Goal: Information Seeking & Learning: Learn about a topic

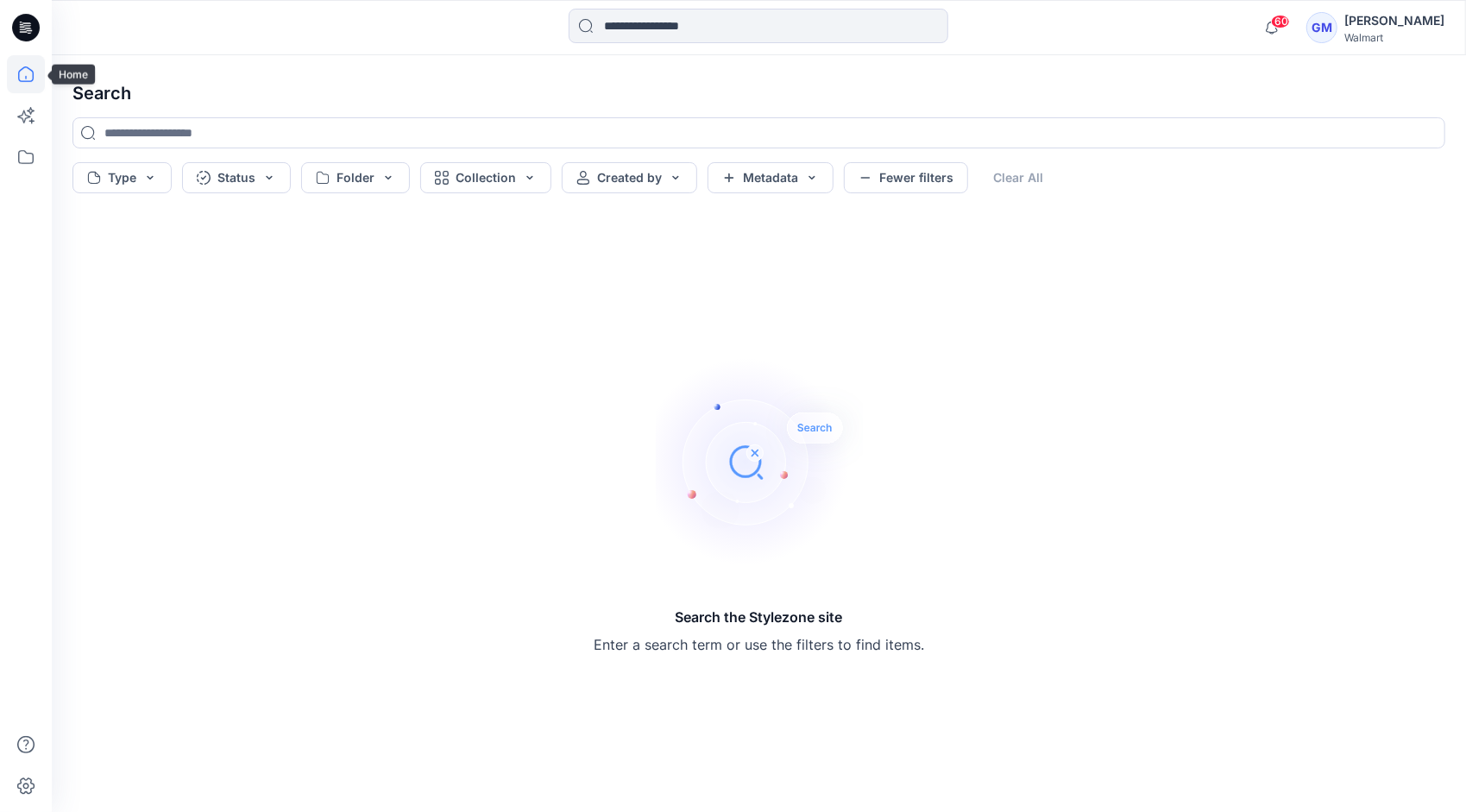
click at [20, 68] on icon at bounding box center [26, 74] width 38 height 38
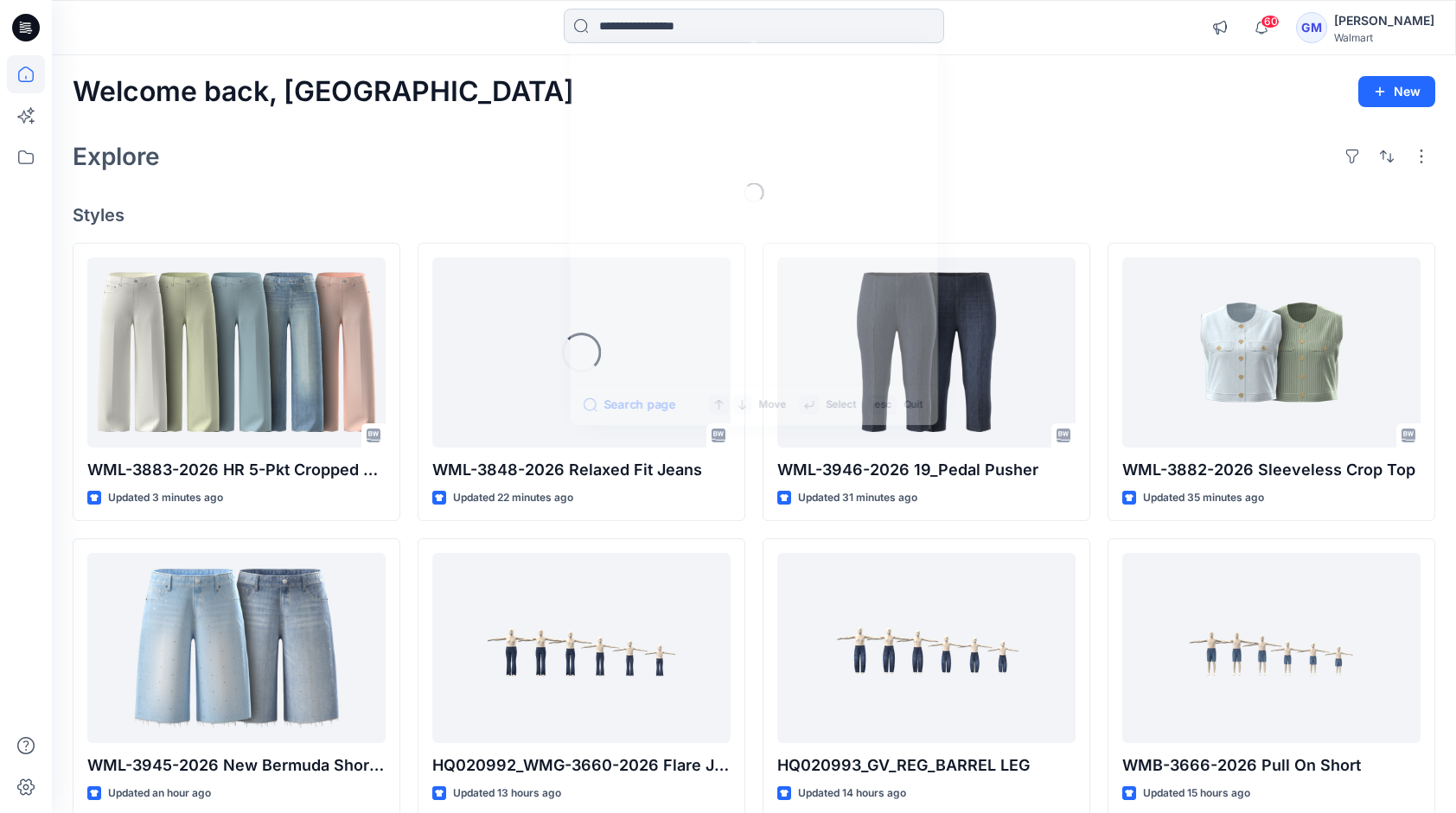
click at [797, 29] on input at bounding box center [754, 26] width 380 height 35
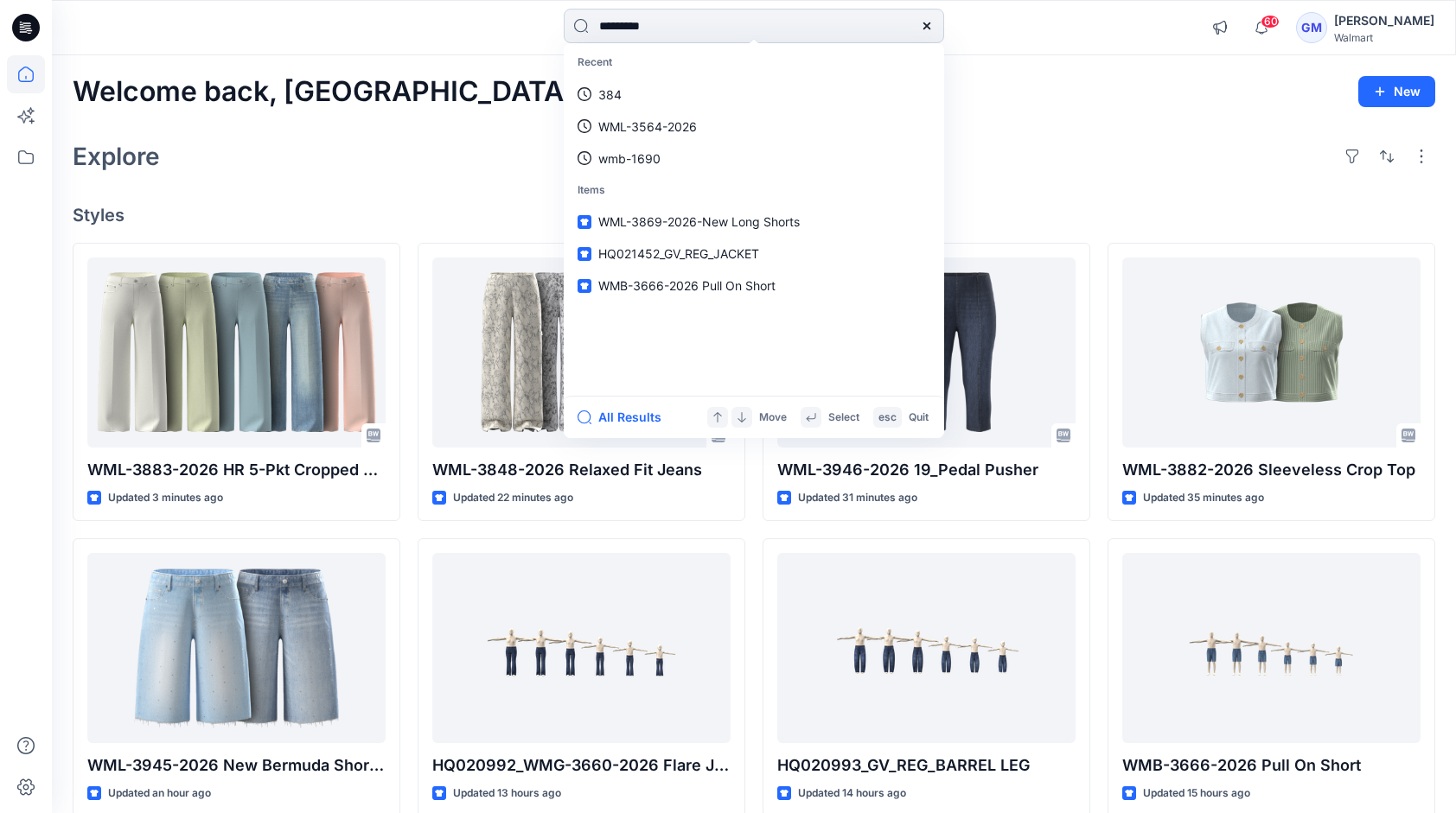
type input "*********"
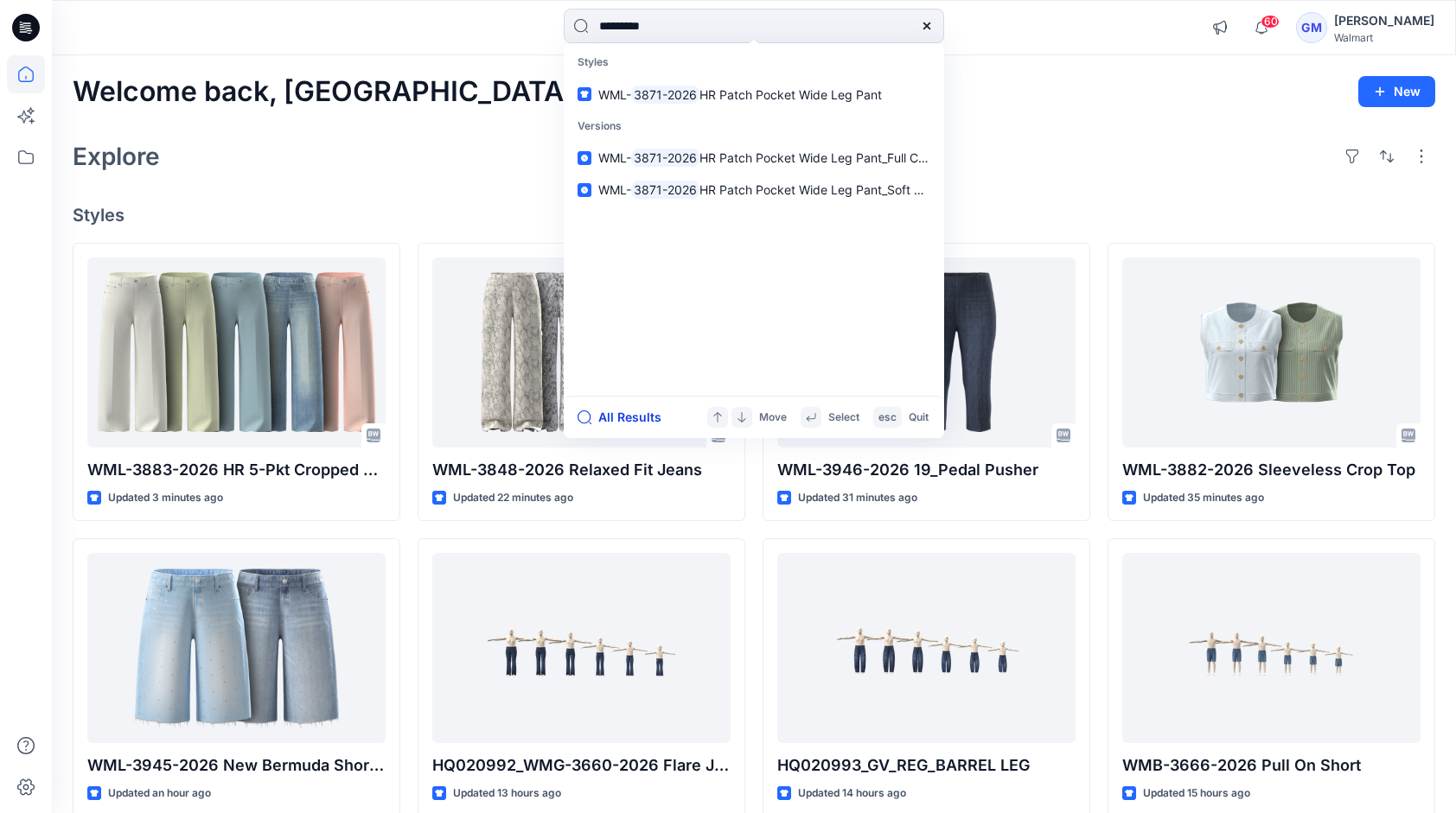
click at [640, 411] on button "All Results" at bounding box center [625, 417] width 95 height 21
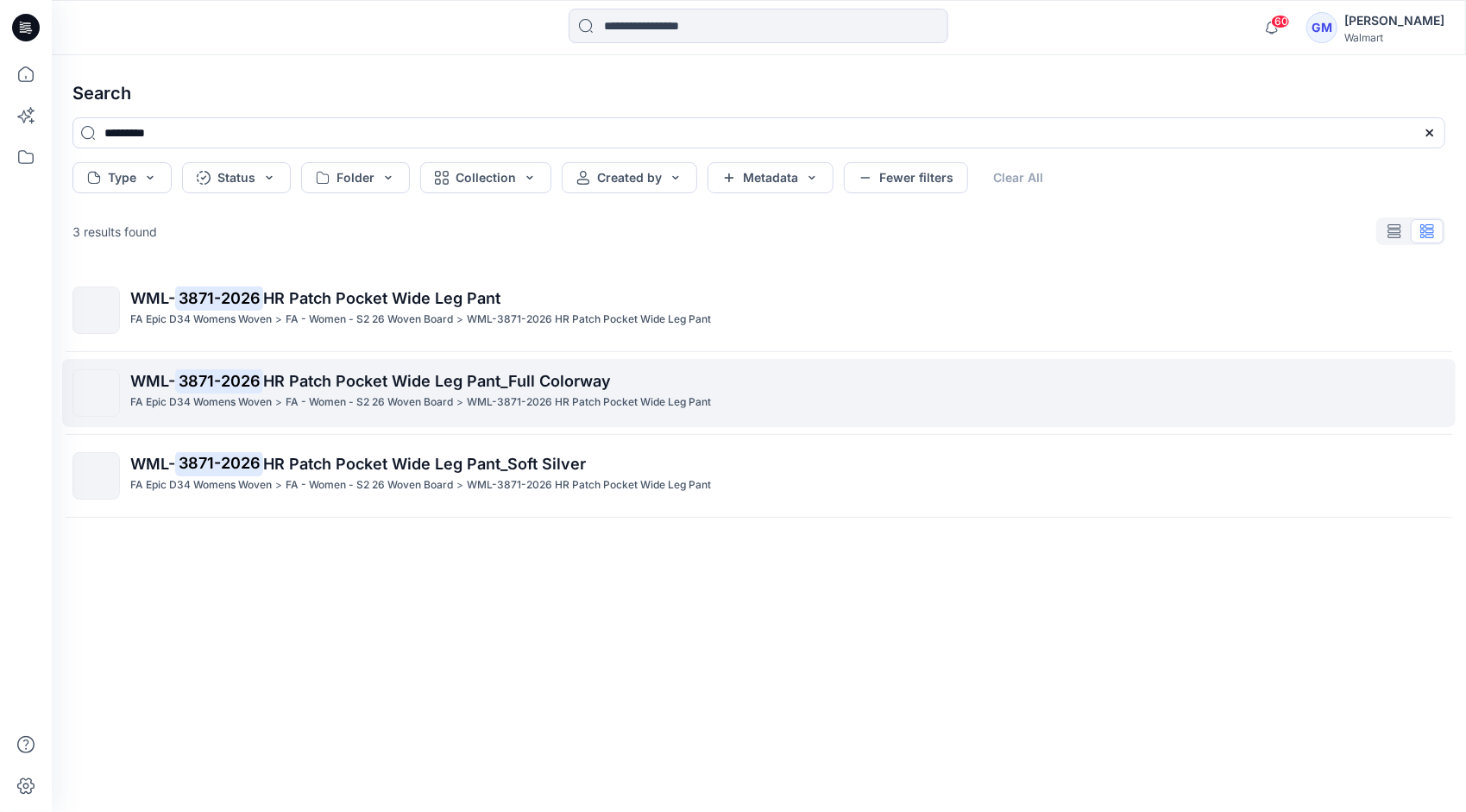
click at [435, 393] on p "WML- 3871-2026 HR Patch Pocket Wide Leg Pant_Full Colorway" at bounding box center [787, 381] width 1314 height 24
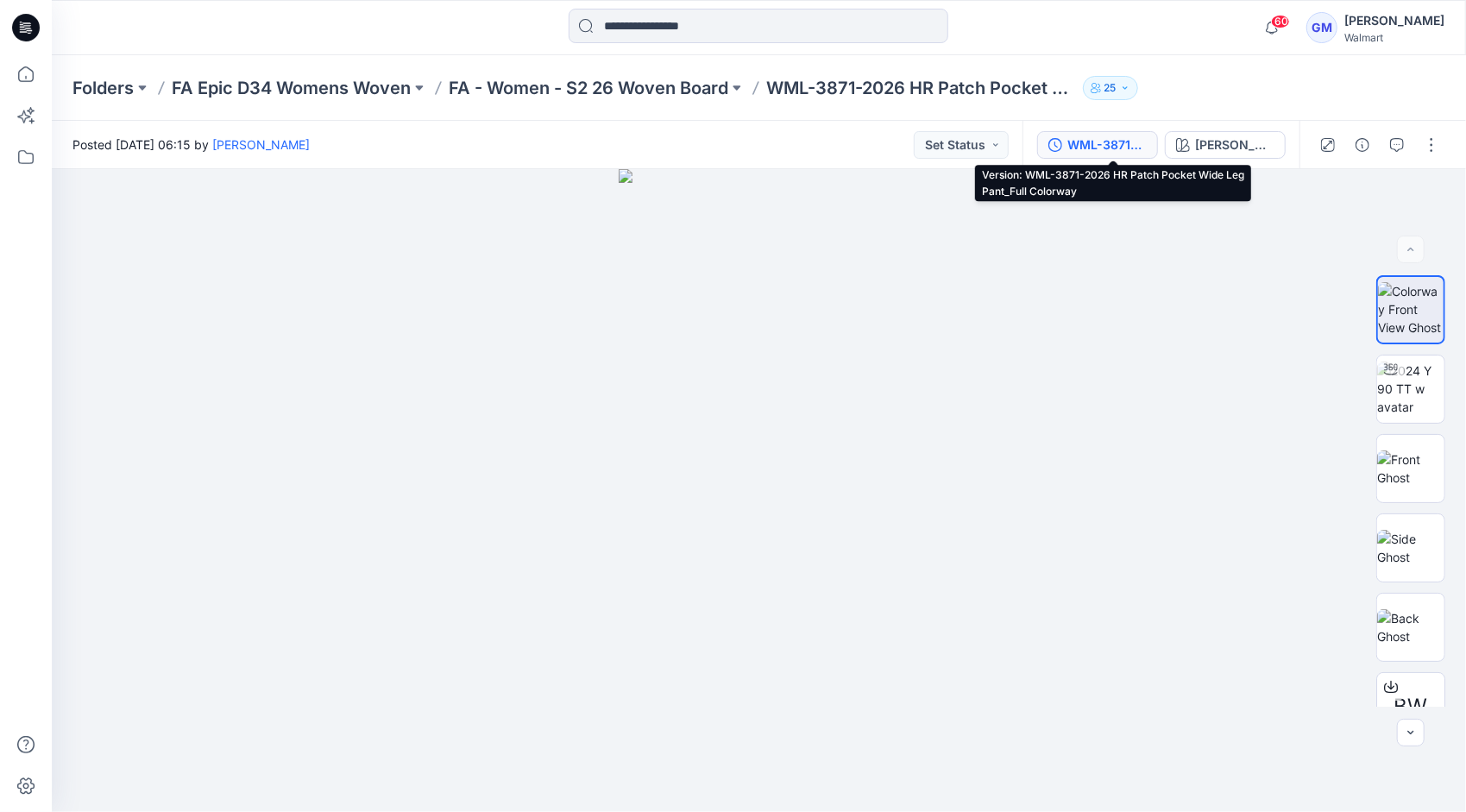
click at [834, 144] on div "WML-3871-2026 HR Patch Pocket Wide Leg Pant_Full Colorway" at bounding box center [1107, 145] width 80 height 19
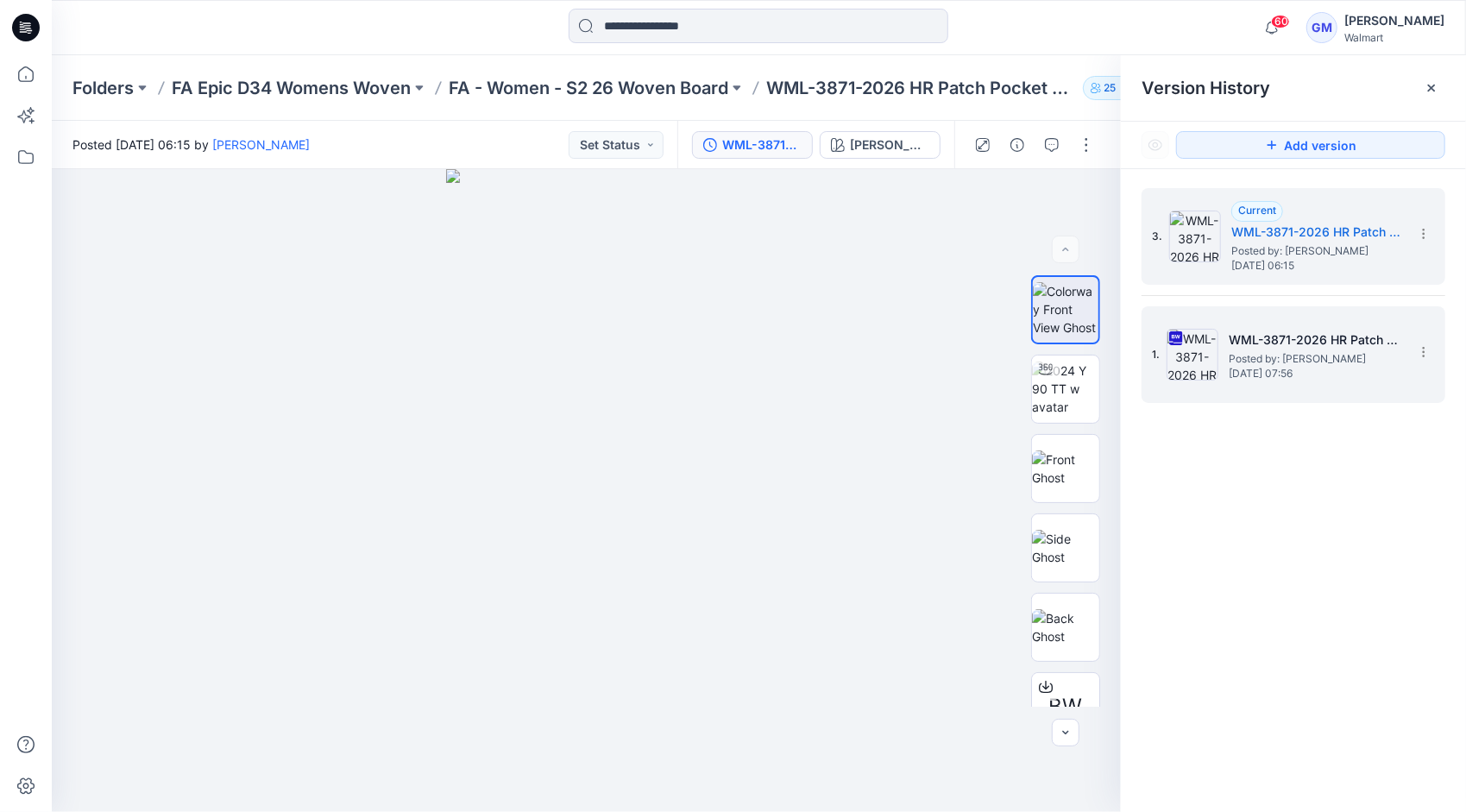
click at [834, 364] on span "Posted by: [PERSON_NAME]" at bounding box center [1315, 358] width 172 height 17
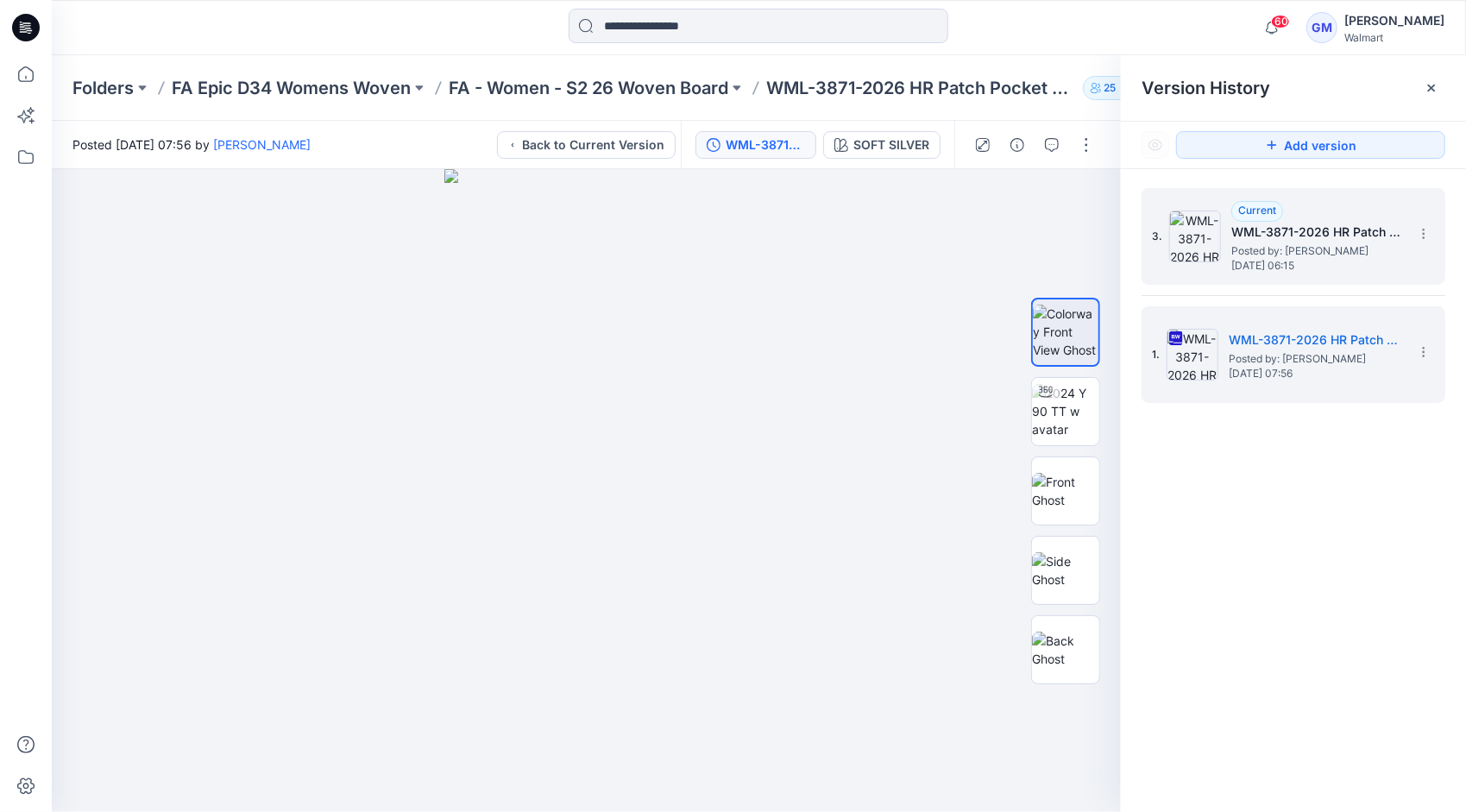
click at [834, 240] on h5 "WML-3871-2026 HR Patch Pocket Wide Leg Pant_Full Colorway" at bounding box center [1318, 231] width 172 height 21
